Goal: Go to known website: Go to known website

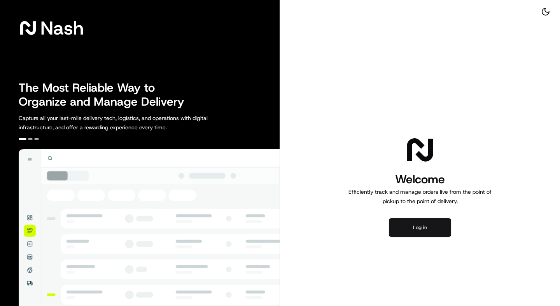
click at [399, 226] on button "Log in" at bounding box center [420, 228] width 62 height 19
